Goal: Task Accomplishment & Management: Manage account settings

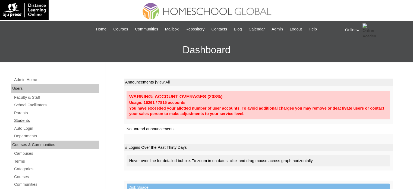
click at [47, 120] on link "Students" at bounding box center [56, 120] width 85 height 7
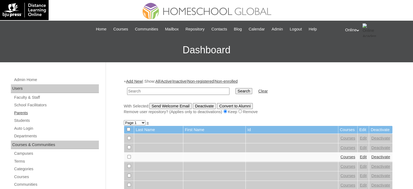
click at [50, 113] on link "Parents" at bounding box center [56, 112] width 85 height 7
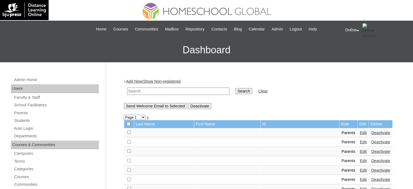
click at [170, 93] on input "text" at bounding box center [178, 90] width 102 height 7
type input "caceres"
click at [235, 88] on input "Search" at bounding box center [243, 91] width 17 height 6
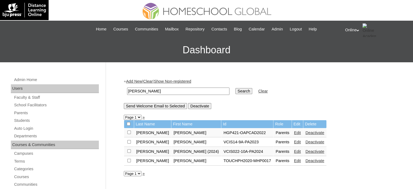
click at [155, 90] on input "[PERSON_NAME]" at bounding box center [178, 90] width 102 height 7
type input "caballero"
click at [235, 88] on input "Search" at bounding box center [243, 91] width 17 height 6
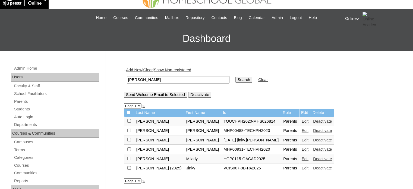
scroll to position [27, 0]
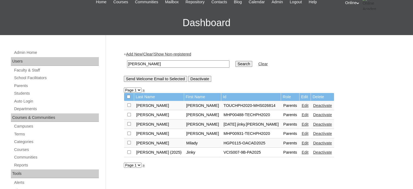
click at [302, 142] on link "Edit" at bounding box center [305, 143] width 7 height 4
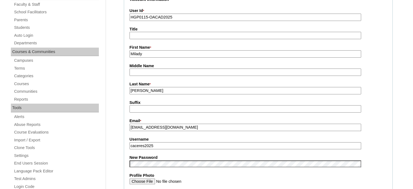
scroll to position [136, 0]
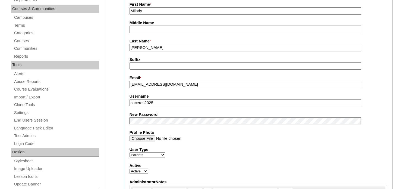
click at [207, 102] on input "caceres2025" at bounding box center [246, 102] width 232 height 7
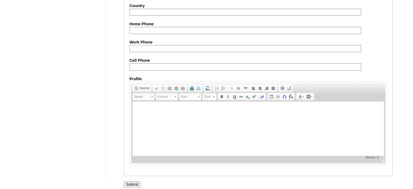
scroll to position [519, 0]
click at [134, 181] on input "Submit" at bounding box center [132, 184] width 17 height 6
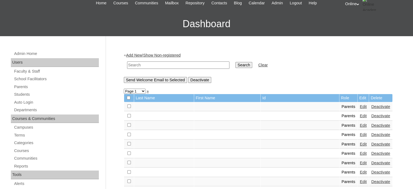
scroll to position [27, 0]
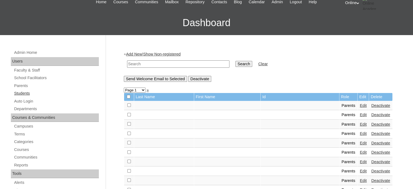
click at [25, 91] on link "Students" at bounding box center [56, 93] width 85 height 7
click at [142, 62] on input "text" at bounding box center [178, 63] width 102 height 7
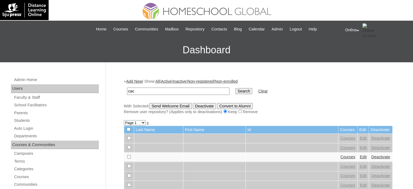
type input "[PERSON_NAME]"
click at [233, 95] on td "Search" at bounding box center [244, 91] width 22 height 13
click at [235, 93] on input "Search" at bounding box center [243, 91] width 17 height 6
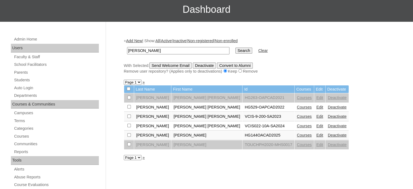
scroll to position [54, 0]
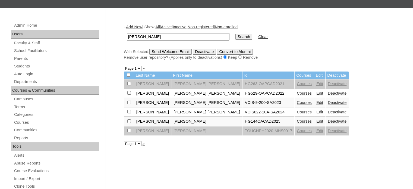
click at [316, 120] on link "Edit" at bounding box center [319, 121] width 7 height 4
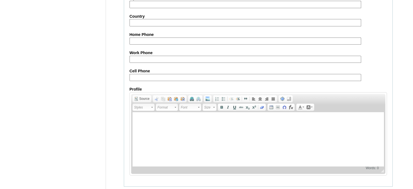
scroll to position [638, 0]
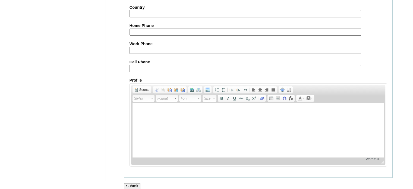
click at [134, 183] on input "Submit" at bounding box center [132, 186] width 17 height 6
